Goal: Find specific page/section: Find specific page/section

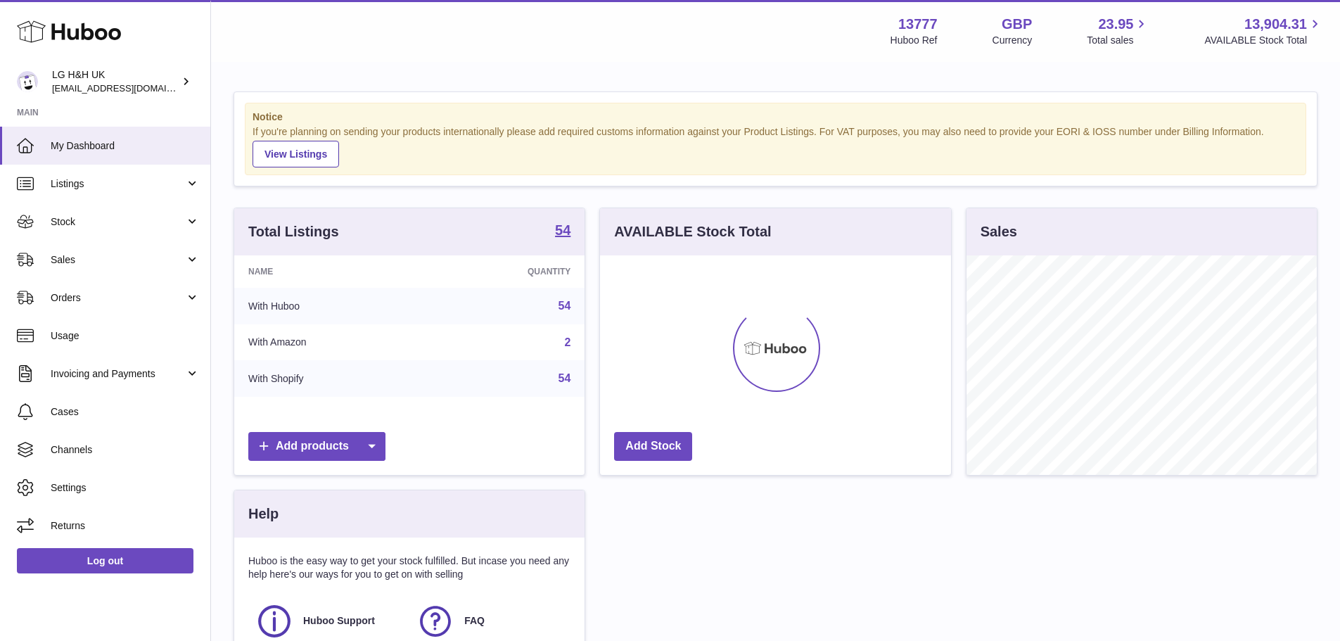
scroll to position [220, 351]
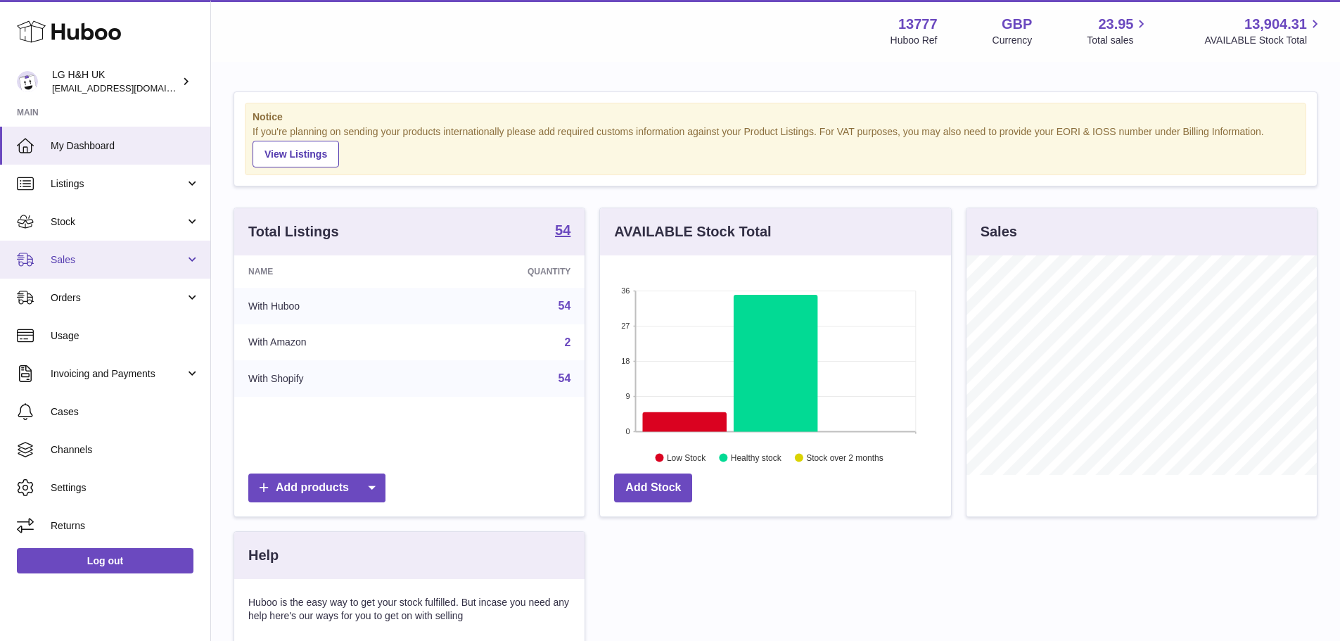
click at [106, 254] on span "Sales" at bounding box center [118, 259] width 134 height 13
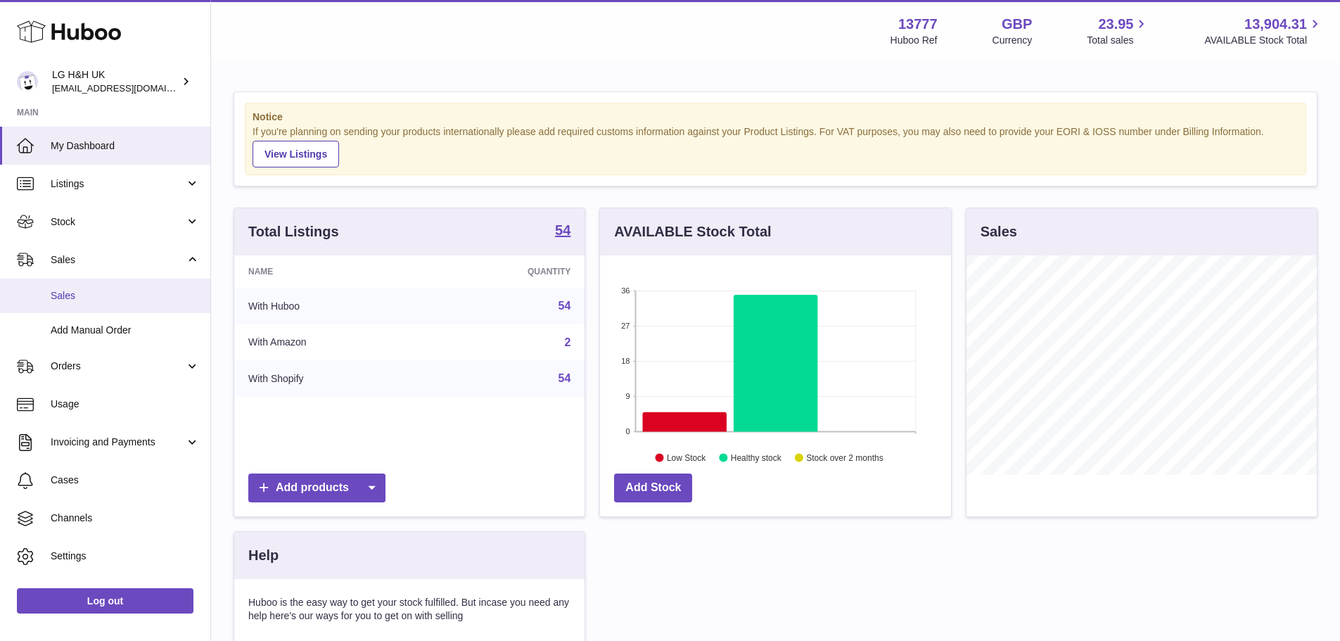
click at [77, 295] on span "Sales" at bounding box center [125, 295] width 149 height 13
